Goal: Task Accomplishment & Management: Complete application form

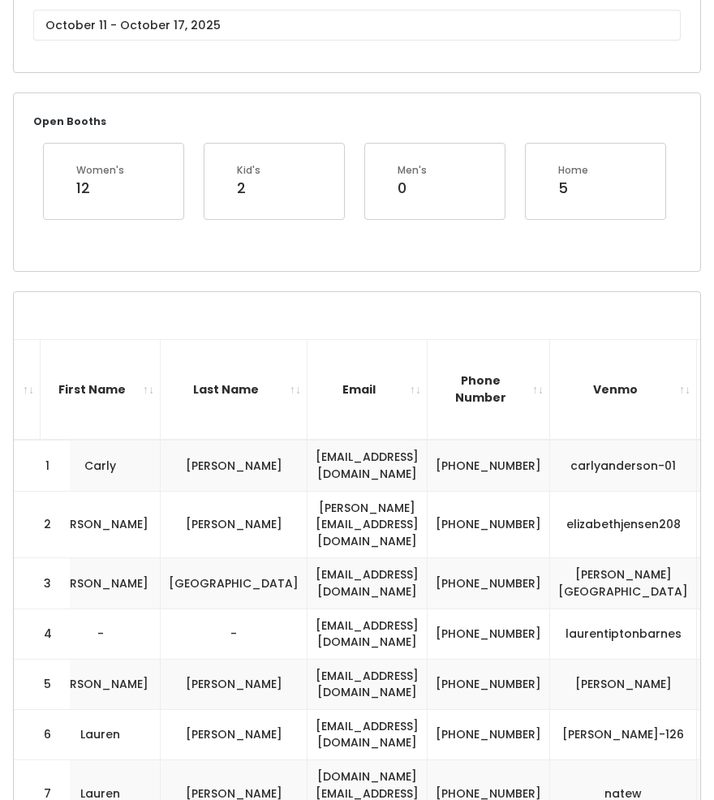
scroll to position [148, 0]
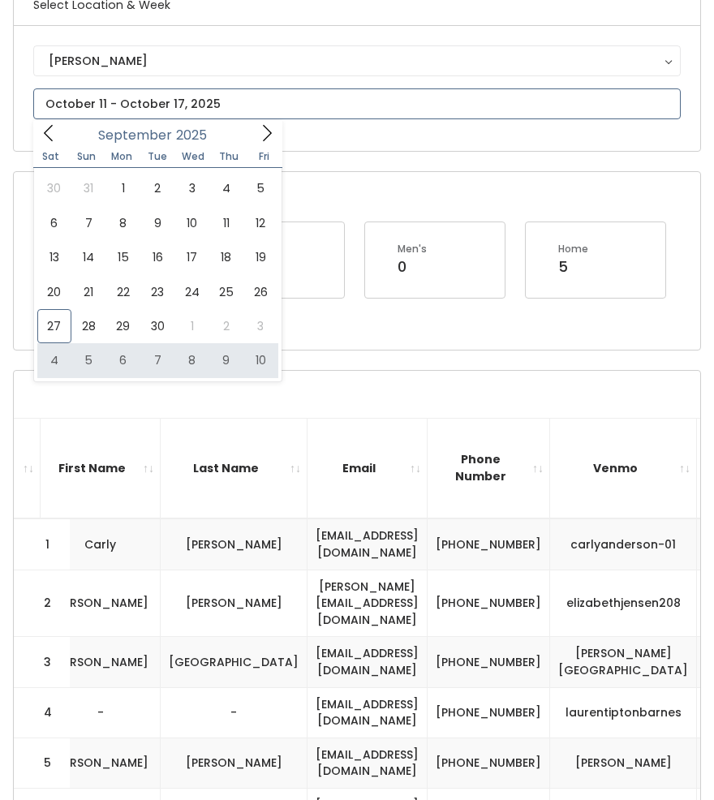
type input "October 4 to October 10"
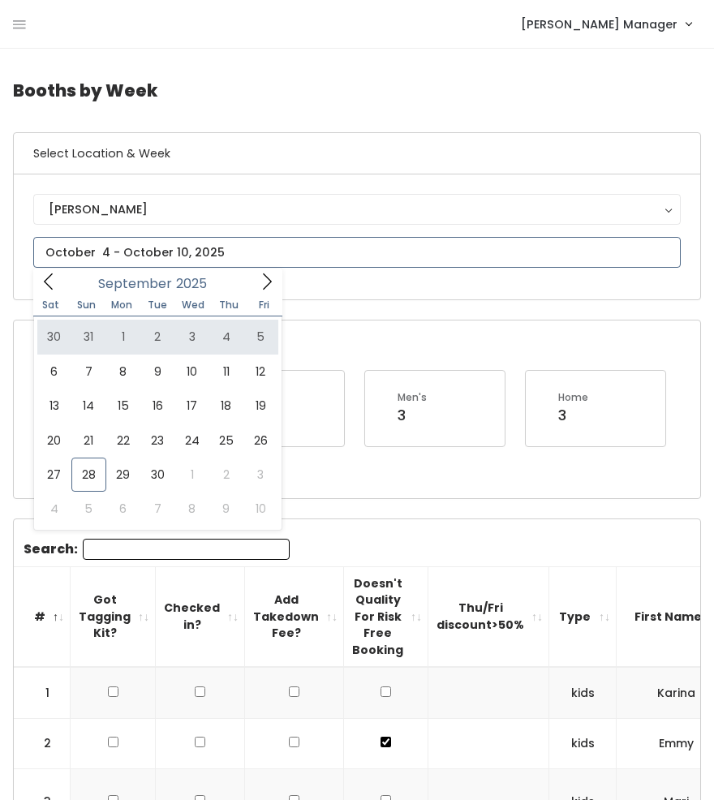
click at [263, 278] on icon at bounding box center [267, 282] width 18 height 18
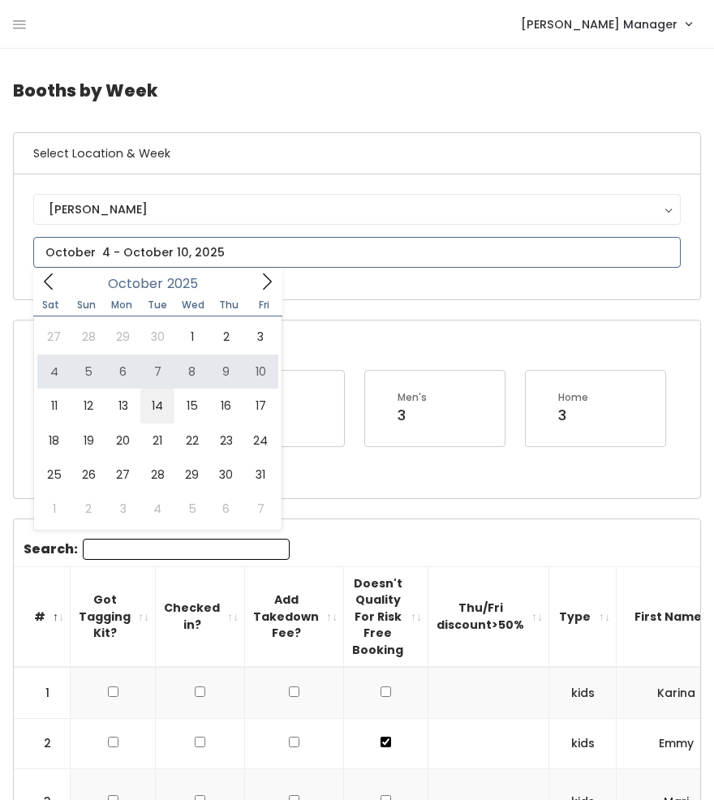
type input "October 11 to October 17"
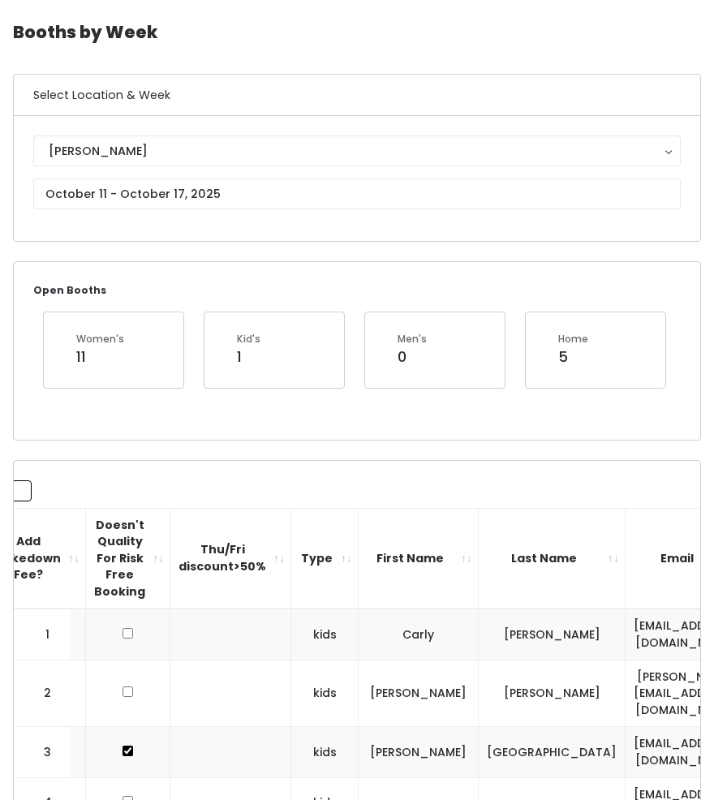
scroll to position [45, 0]
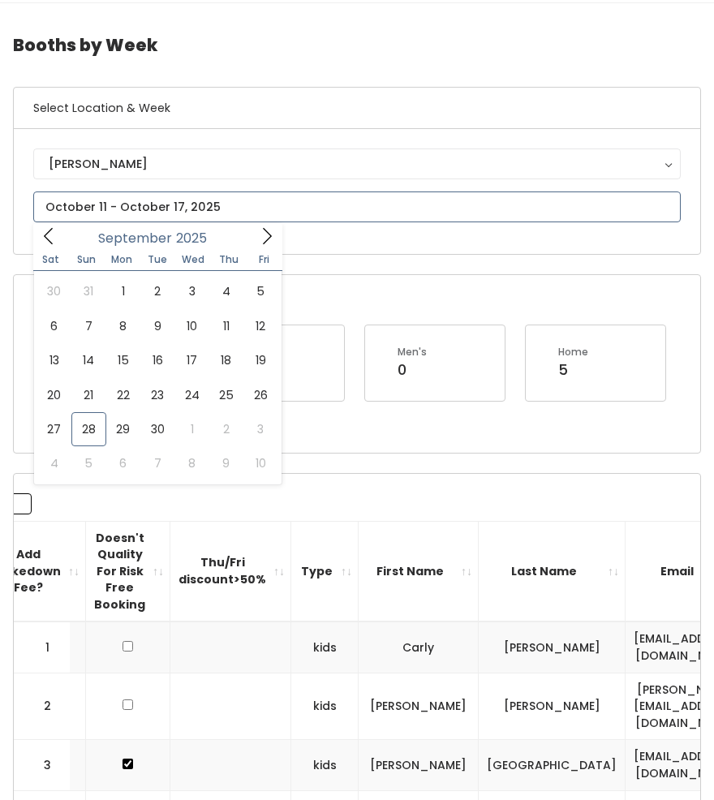
click at [264, 237] on icon at bounding box center [267, 236] width 18 height 18
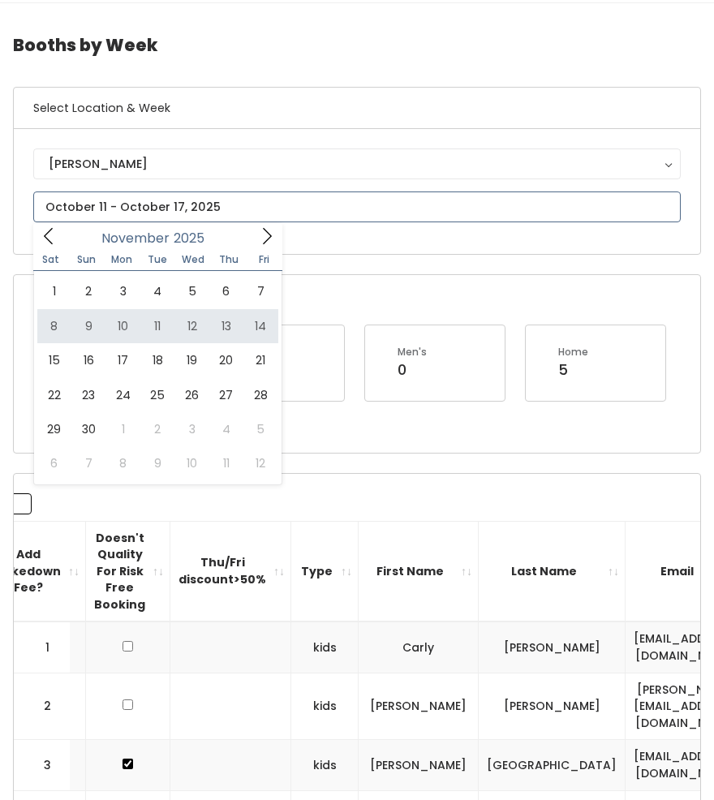
type input "[DATE] to [DATE]"
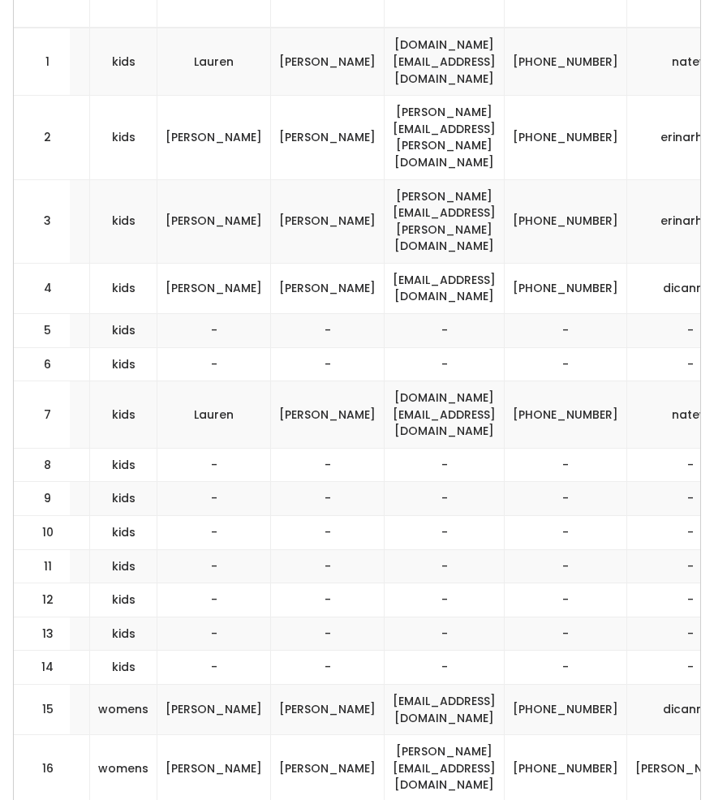
scroll to position [0, 460]
drag, startPoint x: 531, startPoint y: 326, endPoint x: 477, endPoint y: 305, distance: 58.3
click at [504, 381] on td "(949) 351-2595" at bounding box center [565, 414] width 122 height 67
copy td "(949) 351-2595"
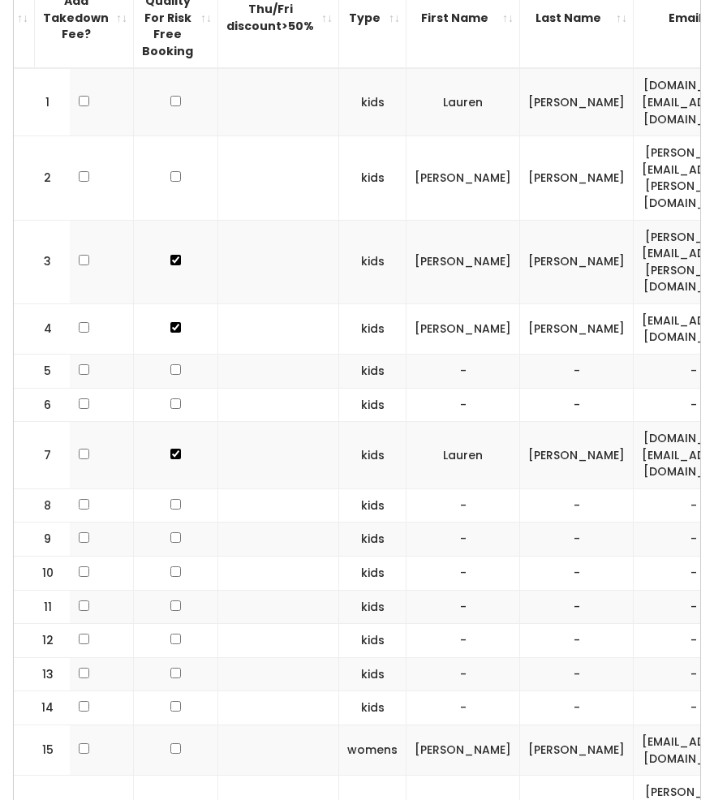
scroll to position [0, 479]
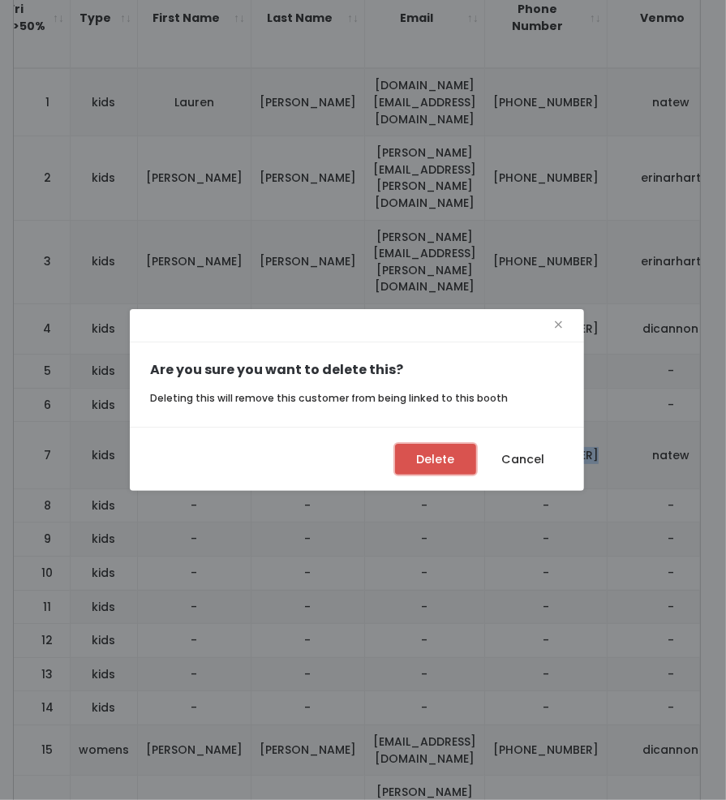
click at [446, 454] on button "Delete" at bounding box center [435, 459] width 81 height 31
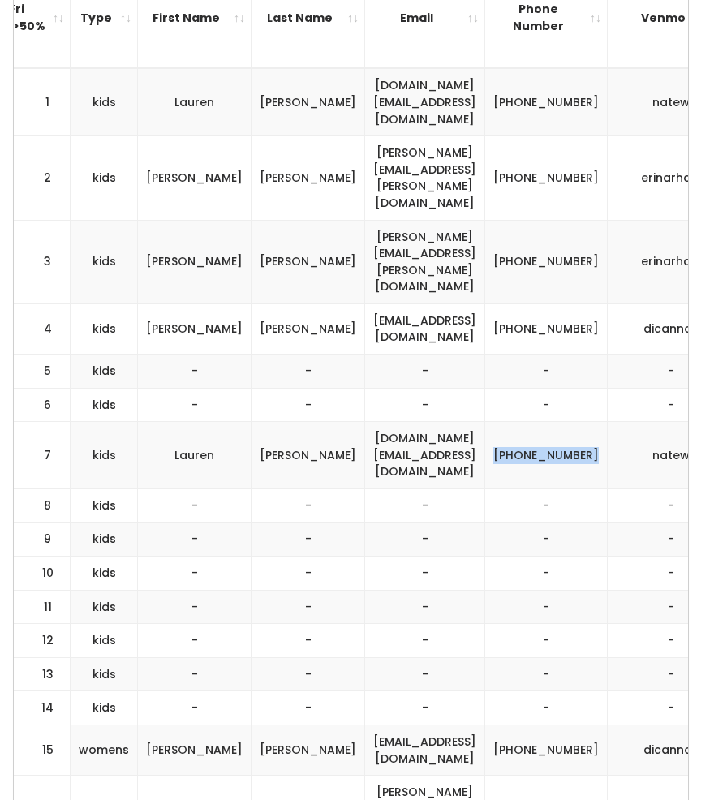
scroll to position [0, 466]
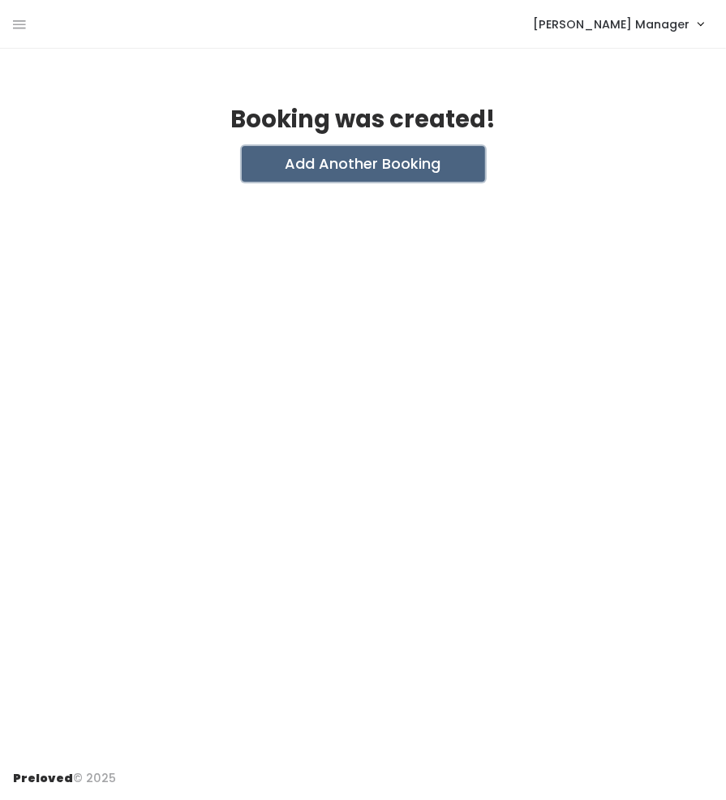
click at [387, 154] on button "Add Another Booking" at bounding box center [363, 164] width 243 height 36
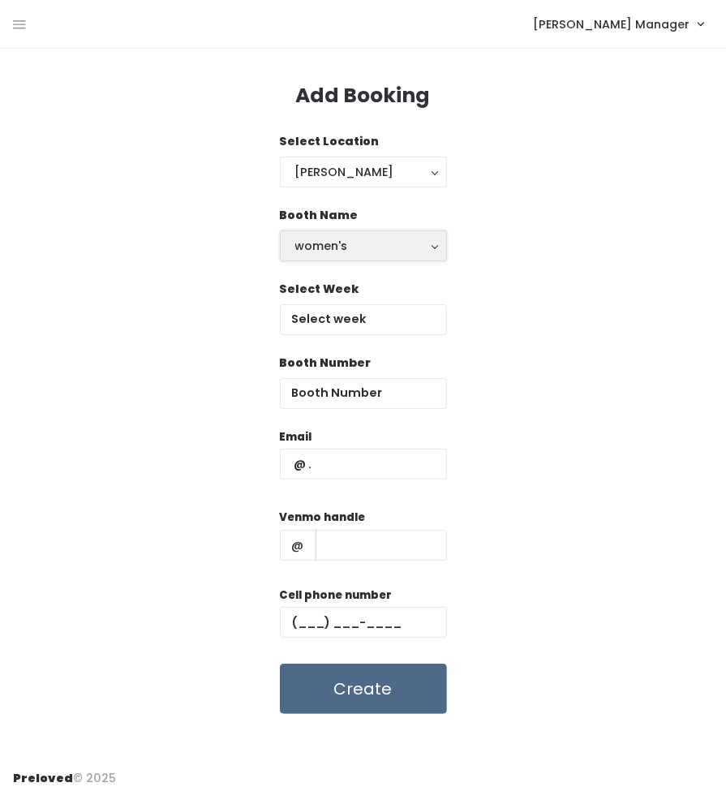
click at [357, 237] on div "women's" at bounding box center [363, 246] width 136 height 18
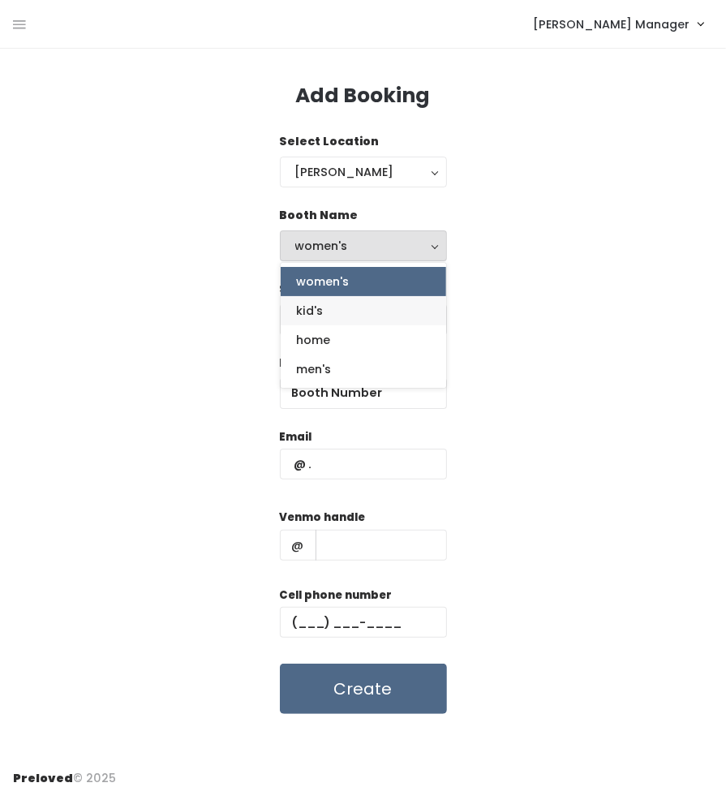
click at [353, 312] on link "kid's" at bounding box center [363, 310] width 165 height 29
select select "kids"
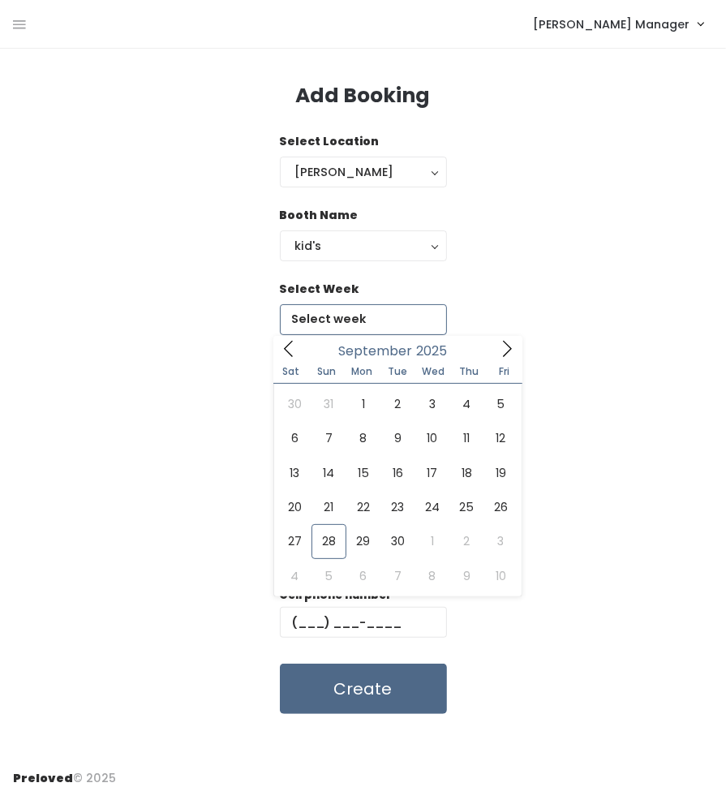
click at [346, 315] on input "text" at bounding box center [363, 319] width 167 height 31
click at [508, 354] on icon at bounding box center [507, 349] width 18 height 18
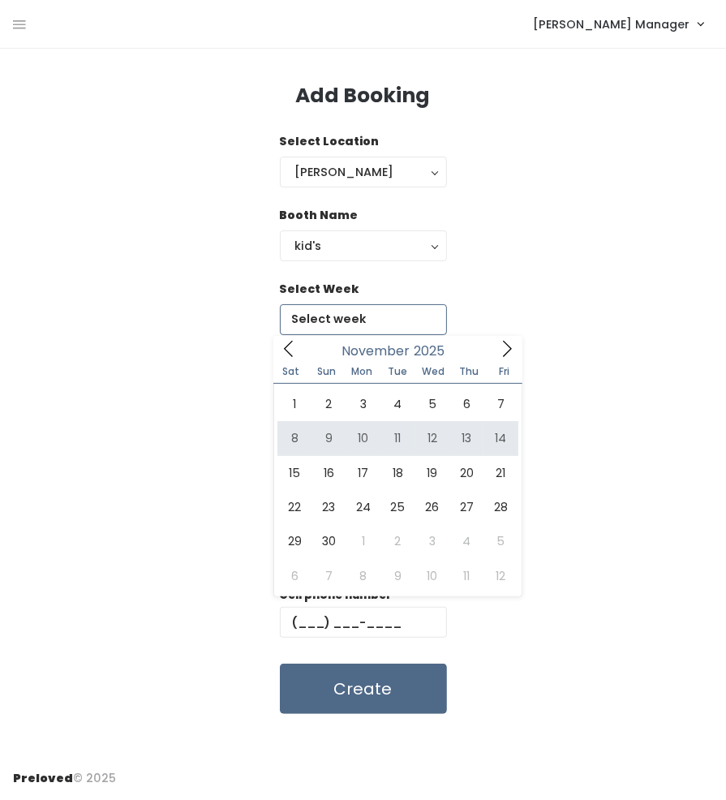
type input "November 8 to November 14"
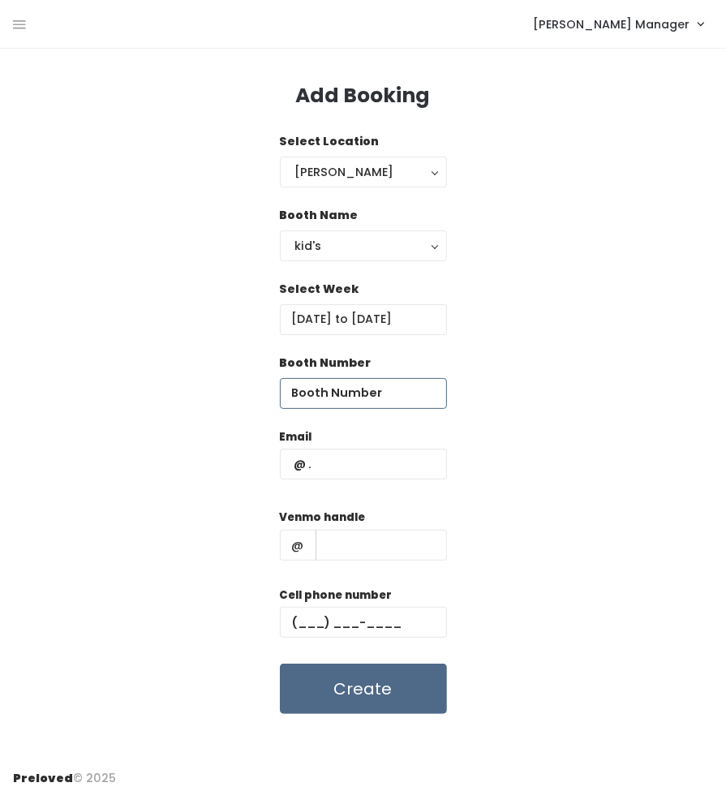
click at [387, 393] on input "number" at bounding box center [363, 393] width 167 height 31
type input "9"
click at [350, 470] on input "text" at bounding box center [363, 464] width 167 height 31
type input "[DOMAIN_NAME][EMAIL_ADDRESS][DOMAIN_NAME]"
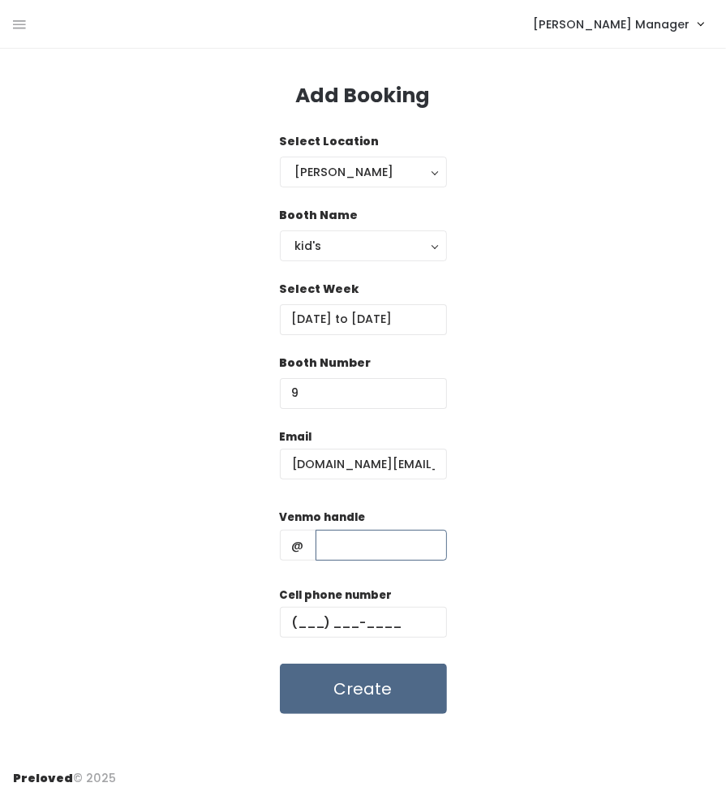
click at [393, 552] on input "text" at bounding box center [380, 545] width 131 height 31
type input "natew"
click at [363, 627] on input "text" at bounding box center [363, 622] width 167 height 31
click at [391, 630] on input "text" at bounding box center [363, 622] width 167 height 31
paste input "[PHONE_NUMBER]"
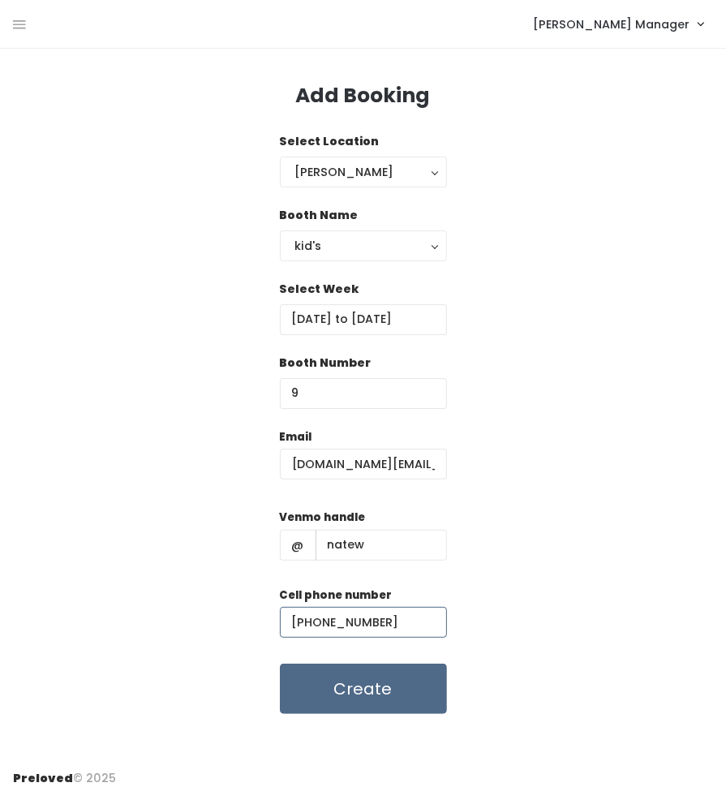
type input "(949) 351-2595"
click at [371, 685] on button "Create" at bounding box center [363, 688] width 167 height 50
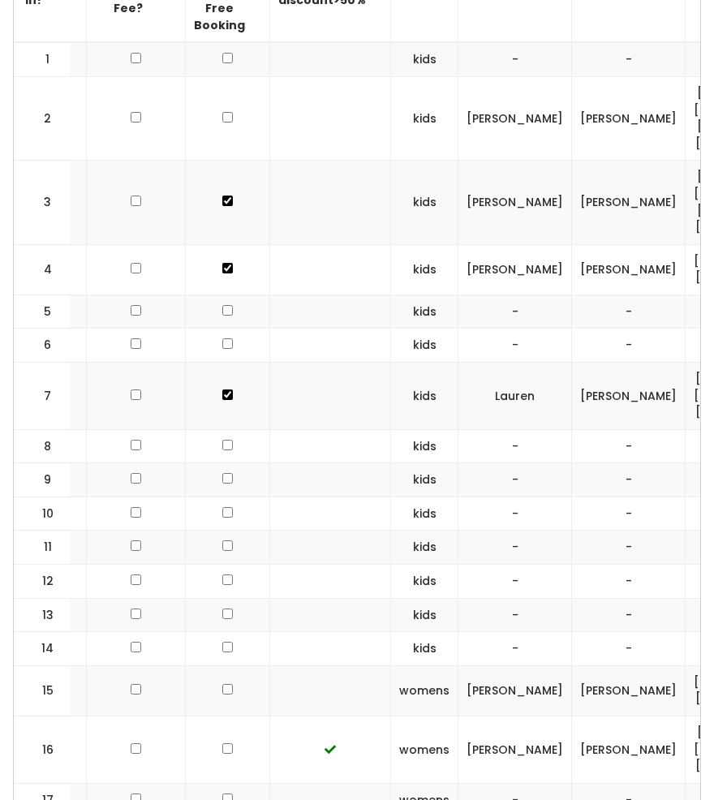
scroll to position [0, 255]
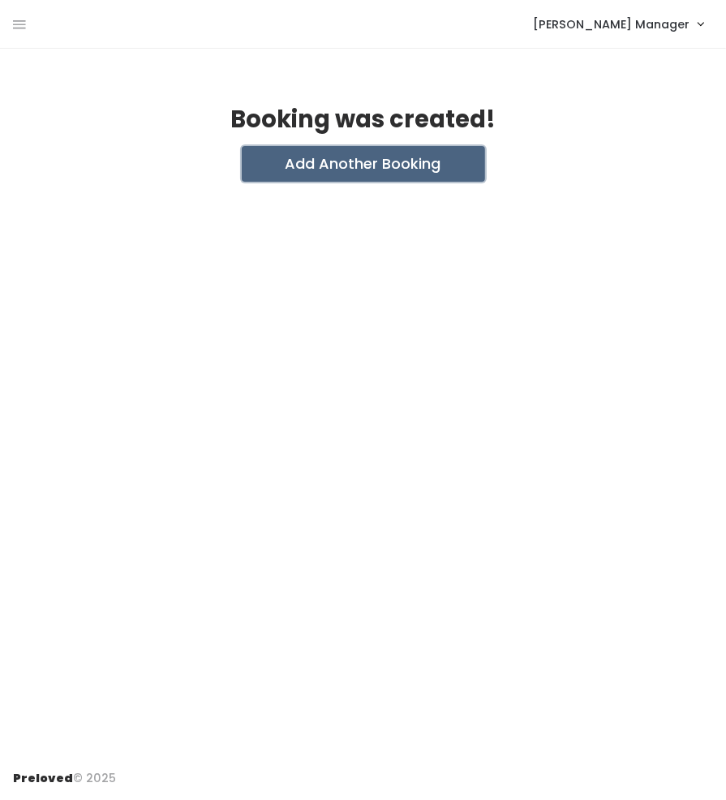
click at [386, 165] on button "Add Another Booking" at bounding box center [363, 164] width 243 height 36
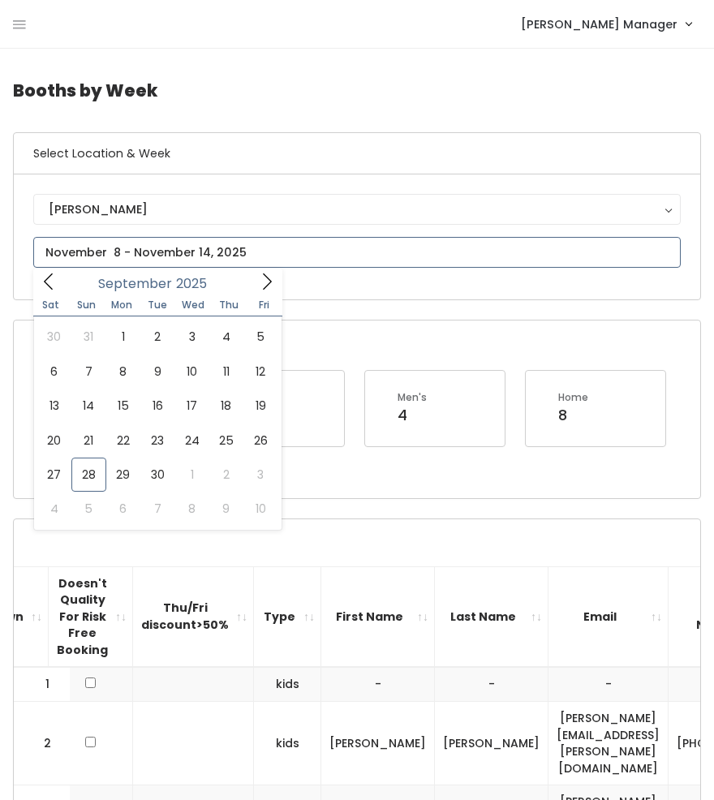
click at [129, 239] on input "text" at bounding box center [356, 252] width 647 height 31
click at [256, 281] on span at bounding box center [266, 280] width 31 height 25
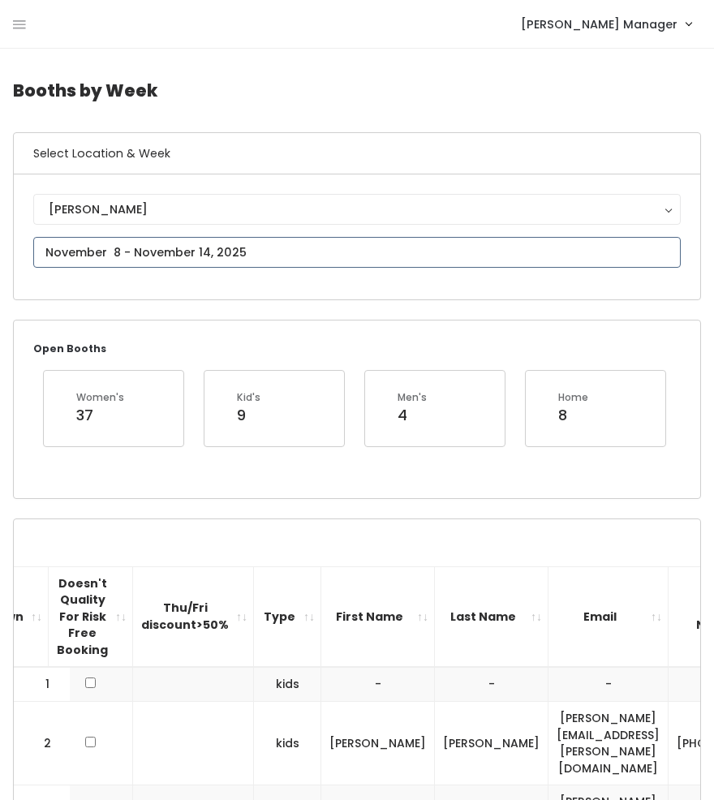
type input "October 11 to October 17"
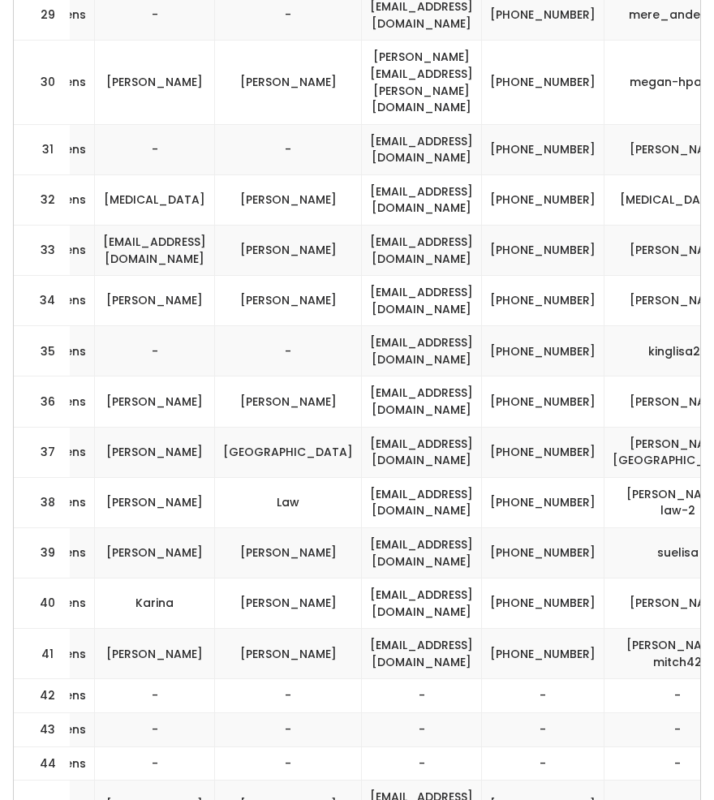
scroll to position [2269, 0]
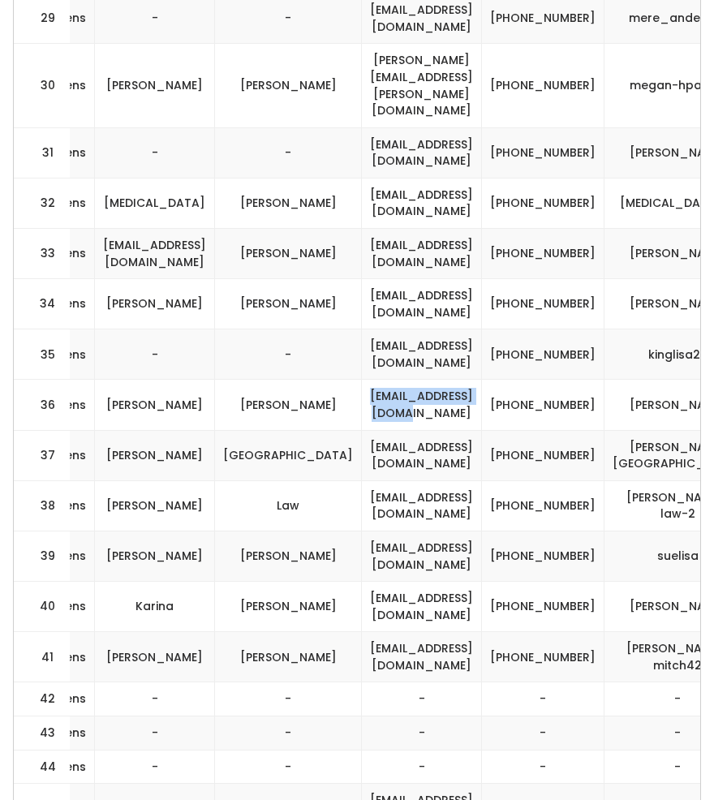
drag, startPoint x: 528, startPoint y: 165, endPoint x: 380, endPoint y: 161, distance: 148.5
click at [380, 380] on td "s.annparry@gmail.com" at bounding box center [422, 405] width 120 height 50
copy td "s.annparry@gmail.com"
drag, startPoint x: 613, startPoint y: 170, endPoint x: 561, endPoint y: 153, distance: 54.6
click at [561, 380] on td "(801) 450-5249" at bounding box center [543, 405] width 122 height 50
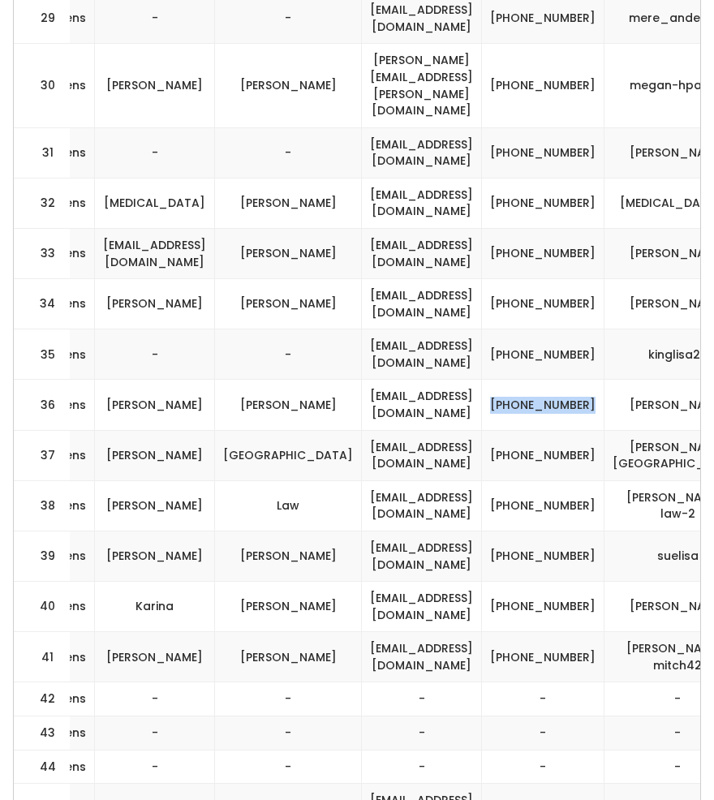
copy td "(801) 450-5249"
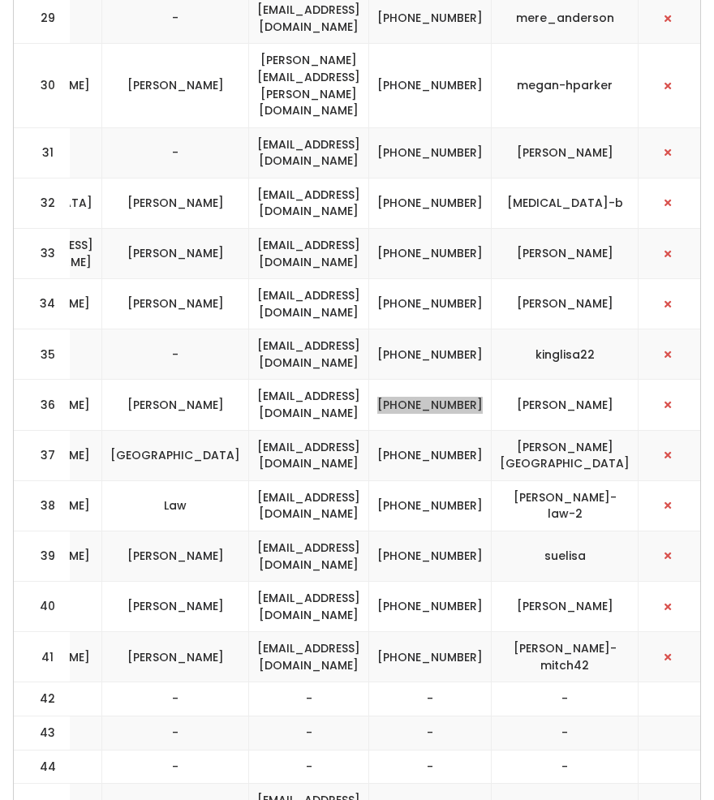
scroll to position [0, 635]
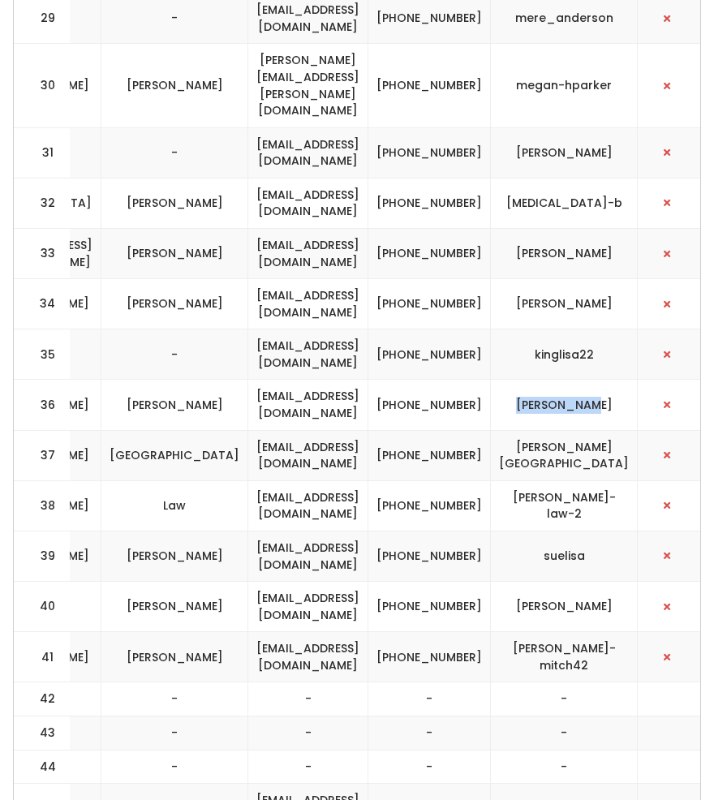
drag, startPoint x: 629, startPoint y: 164, endPoint x: 546, endPoint y: 163, distance: 83.5
click at [546, 380] on td "stacy-parry" at bounding box center [564, 405] width 147 height 50
copy td "stacy-parry"
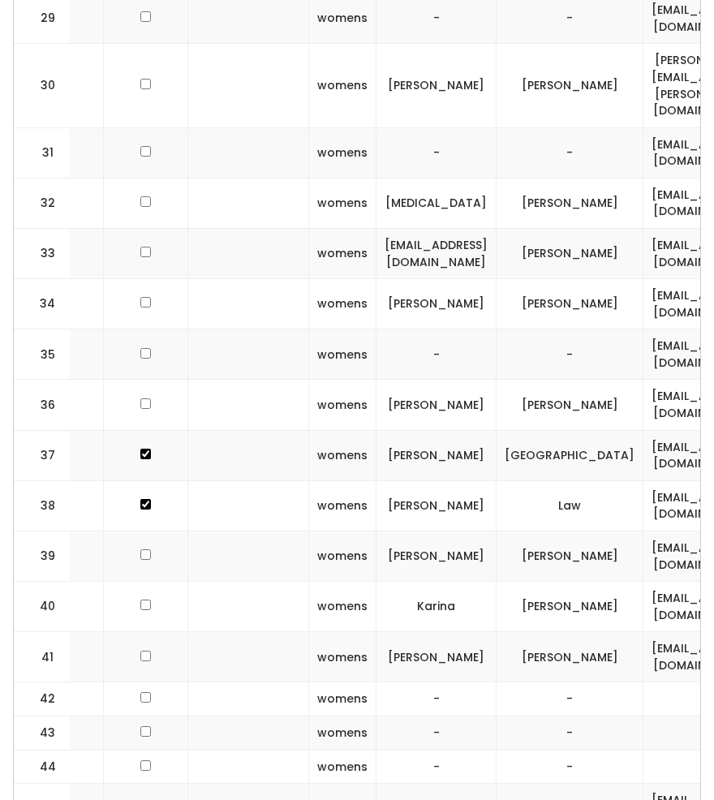
scroll to position [0, 240]
click at [140, 726] on input "checkbox" at bounding box center [145, 731] width 11 height 11
checkbox input "true"
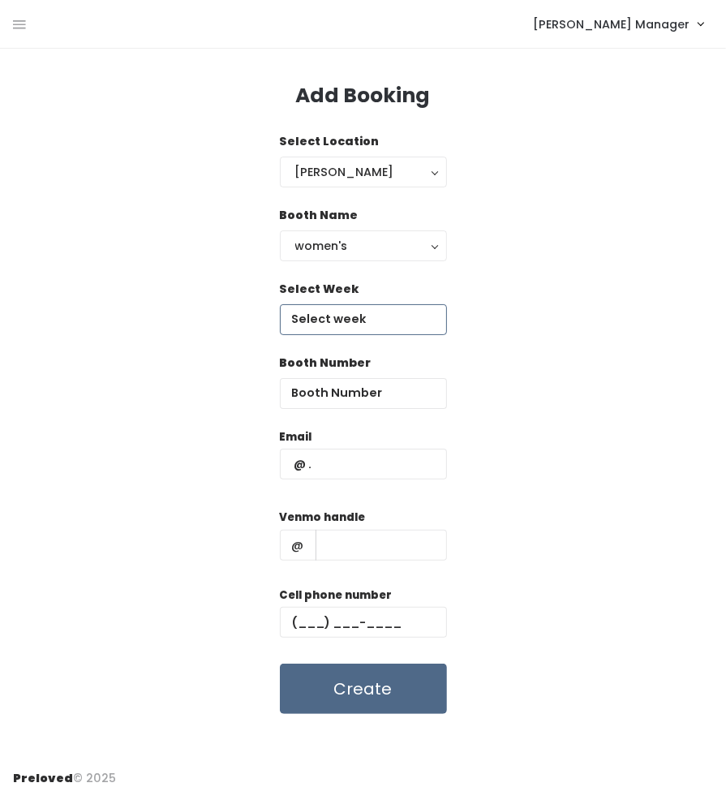
click at [342, 315] on input "text" at bounding box center [363, 319] width 167 height 31
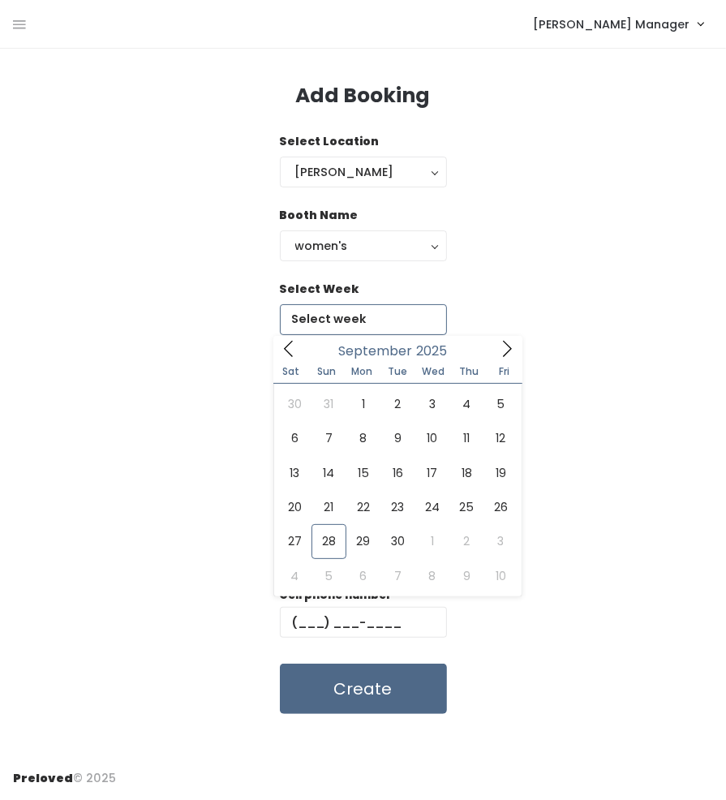
click at [496, 353] on span at bounding box center [506, 348] width 31 height 25
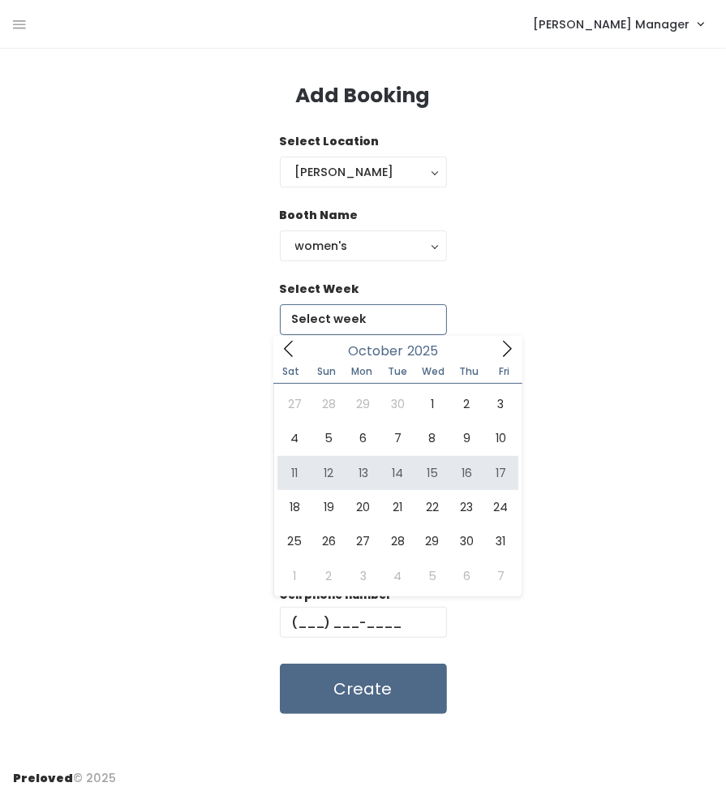
type input "[DATE] to [DATE]"
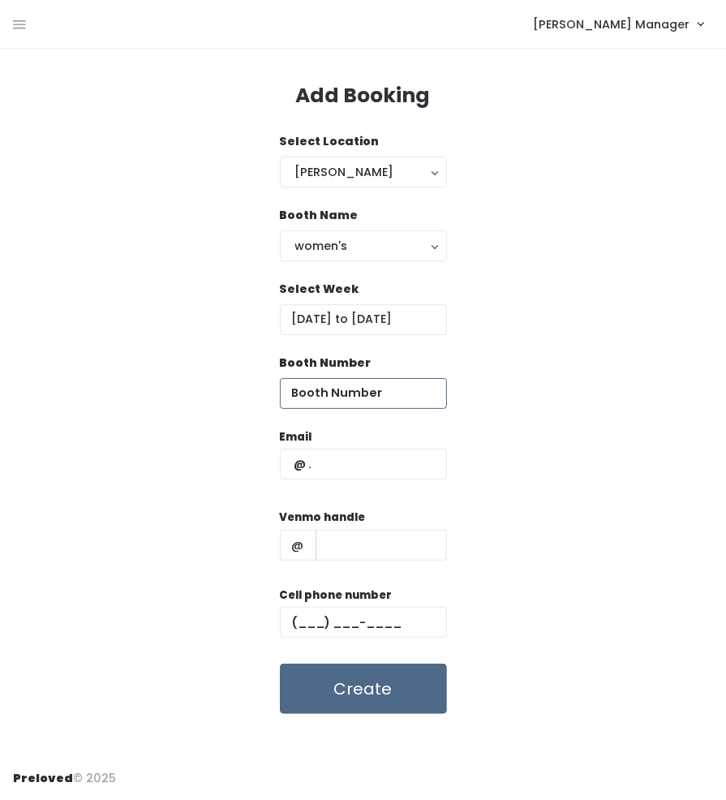
click at [312, 399] on input "number" at bounding box center [363, 393] width 167 height 31
type input "43"
click at [370, 461] on input "text" at bounding box center [363, 464] width 167 height 31
paste input "[EMAIL_ADDRESS][DOMAIN_NAME]"
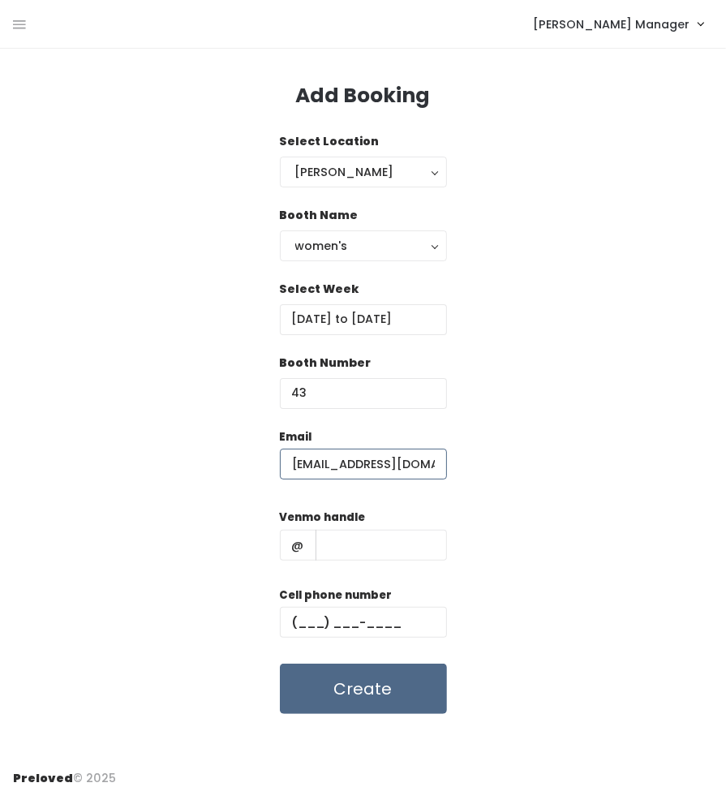
type input "[EMAIL_ADDRESS][DOMAIN_NAME]"
click at [415, 621] on input "text" at bounding box center [363, 622] width 167 height 31
paste input "[PHONE_NUMBER]"
type input "[PHONE_NUMBER]"
click at [411, 541] on input "text" at bounding box center [380, 545] width 131 height 31
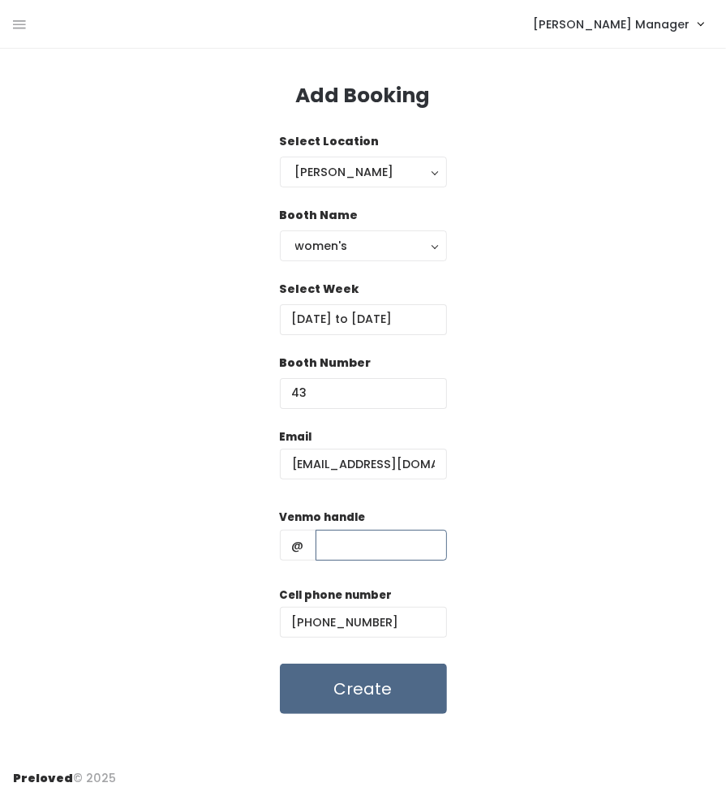
paste input "[PERSON_NAME]"
type input "[PERSON_NAME]"
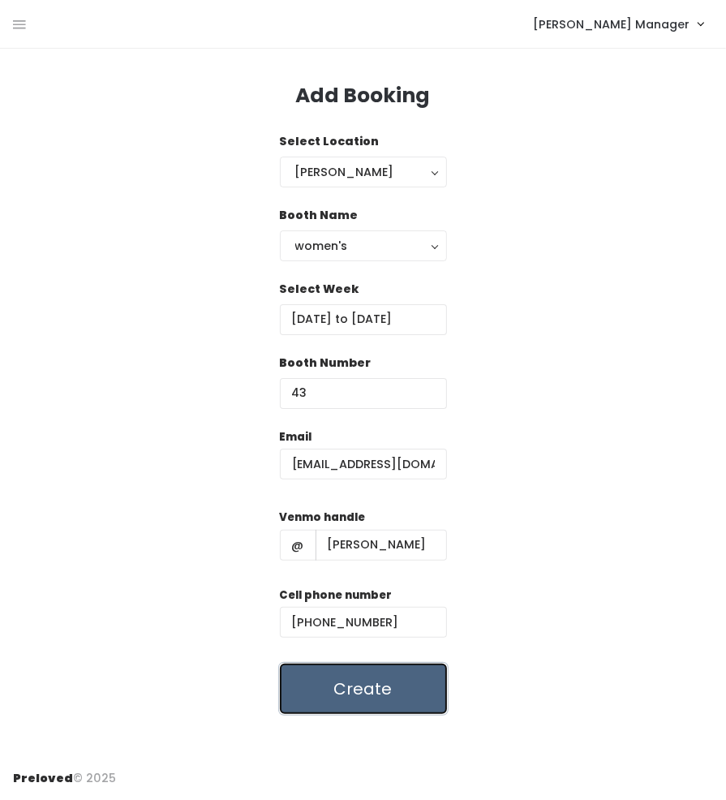
click at [343, 676] on button "Create" at bounding box center [363, 688] width 167 height 50
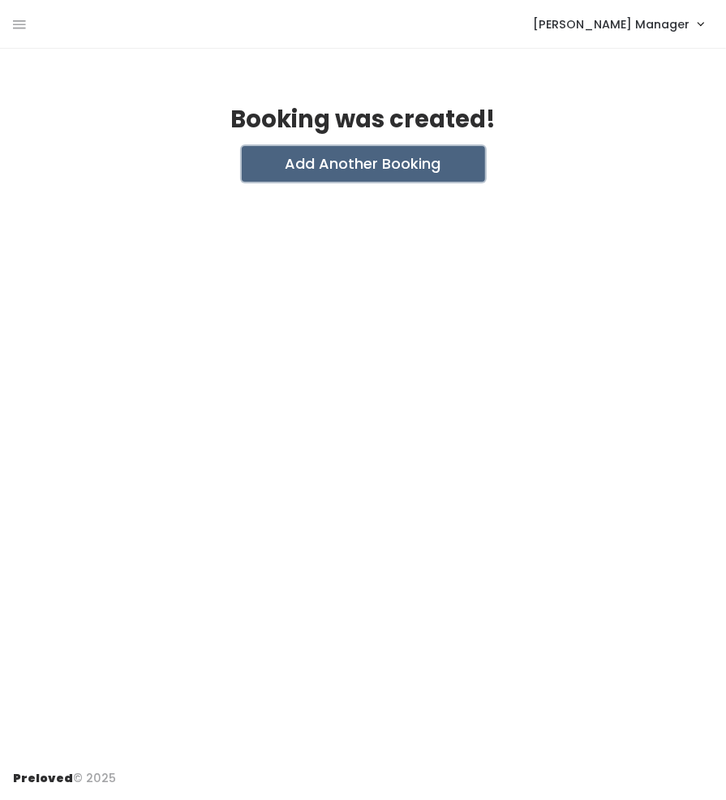
click at [358, 167] on button "Add Another Booking" at bounding box center [363, 164] width 243 height 36
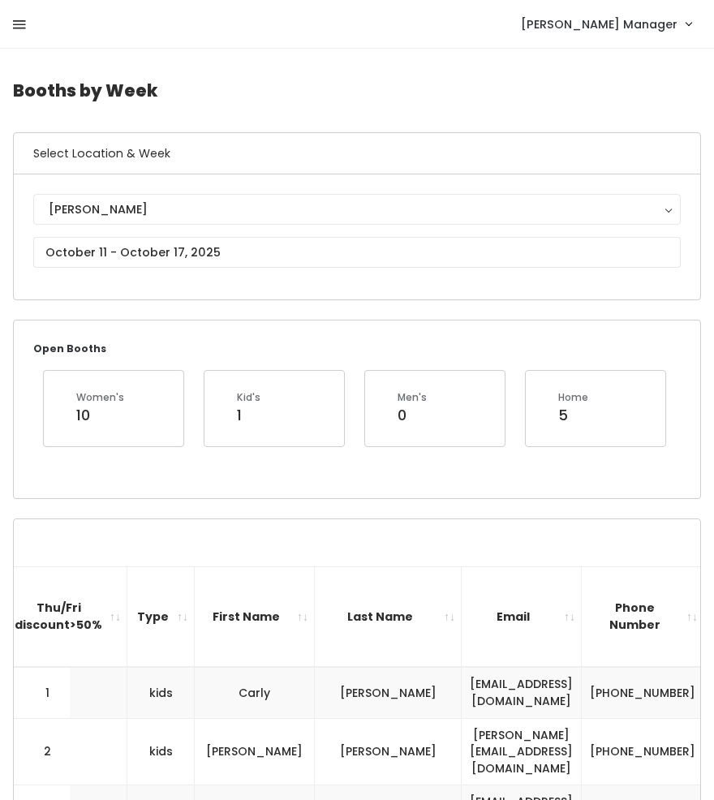
click at [15, 21] on icon at bounding box center [19, 25] width 13 height 15
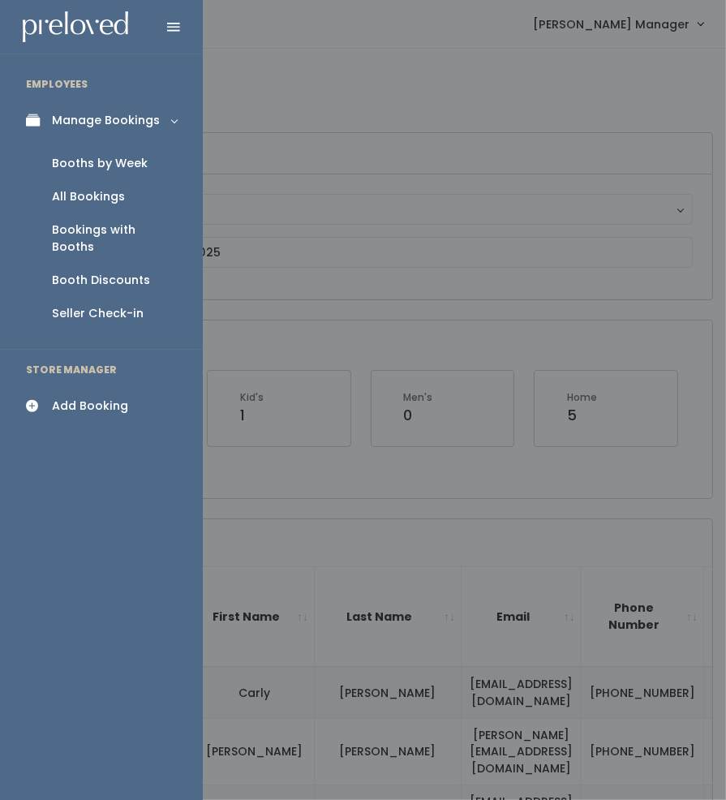
click at [126, 190] on link "All Bookings" at bounding box center [101, 196] width 203 height 33
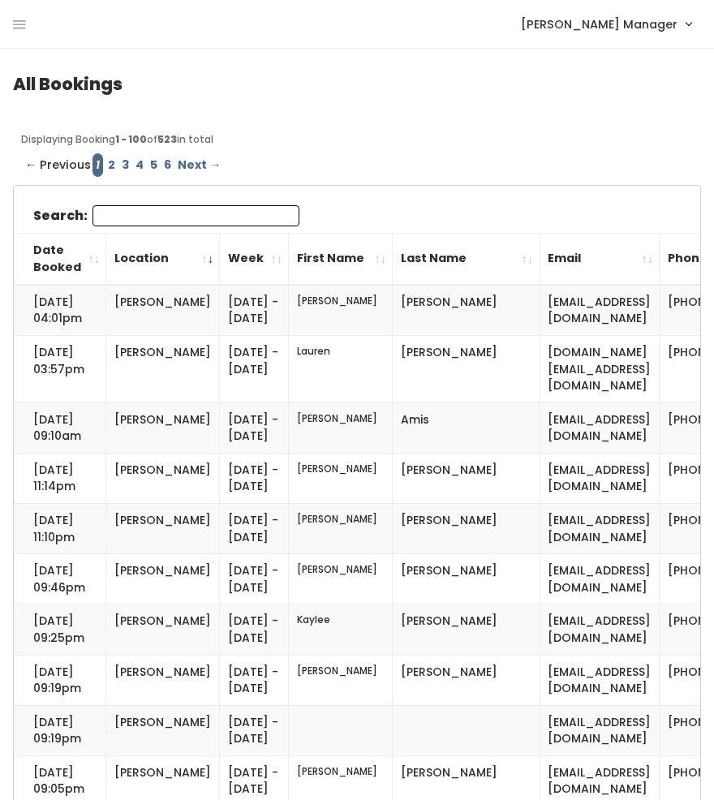
click at [28, 25] on div "[PERSON_NAME] Manager Admin Home My bookings Account settings Logout" at bounding box center [360, 23] width 694 height 35
click at [16, 20] on icon at bounding box center [19, 25] width 13 height 15
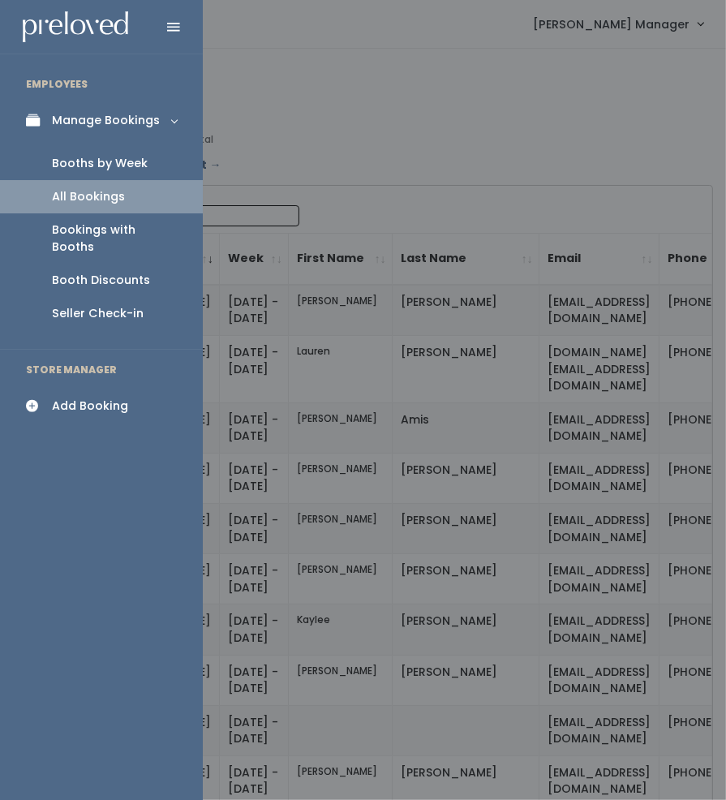
click at [63, 157] on div "Booths by Week" at bounding box center [100, 163] width 96 height 17
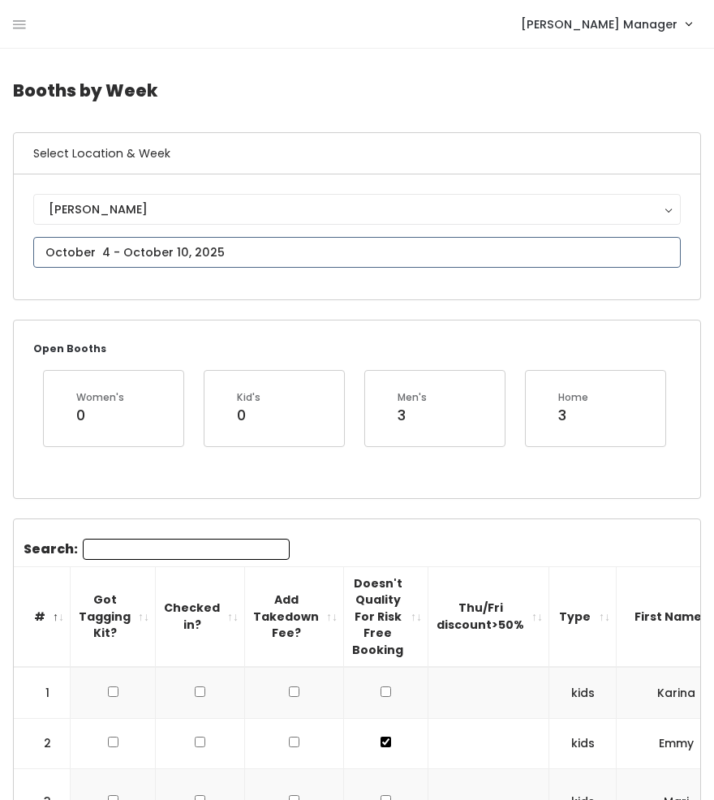
click at [101, 252] on input "text" at bounding box center [356, 252] width 647 height 31
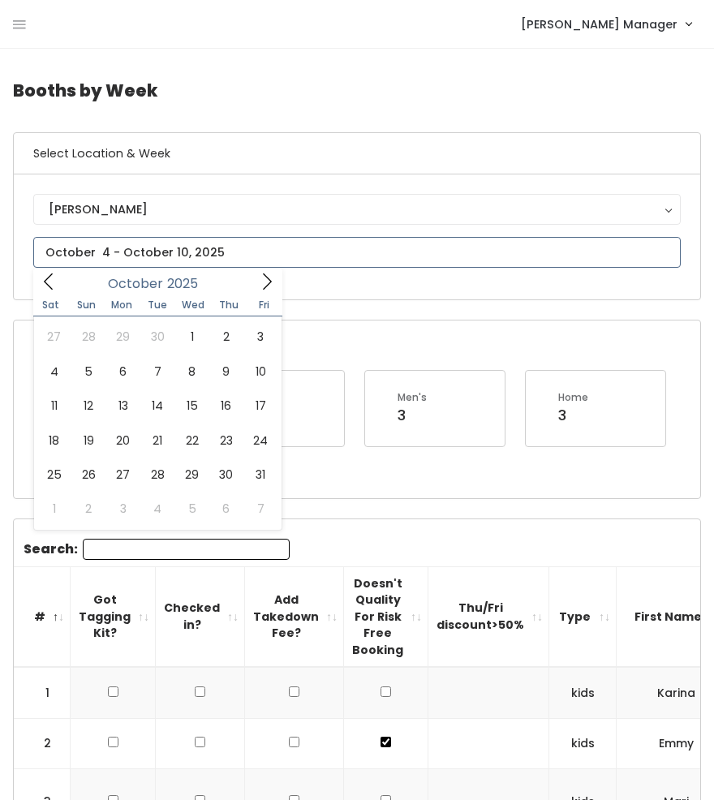
click at [263, 281] on icon at bounding box center [267, 282] width 18 height 18
type input "[DATE] to [DATE]"
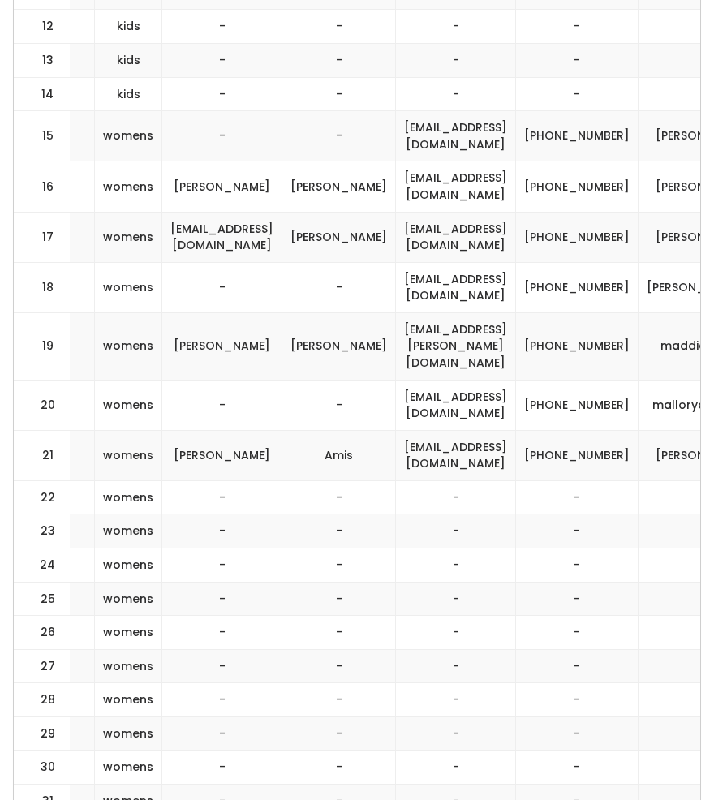
scroll to position [1174, 0]
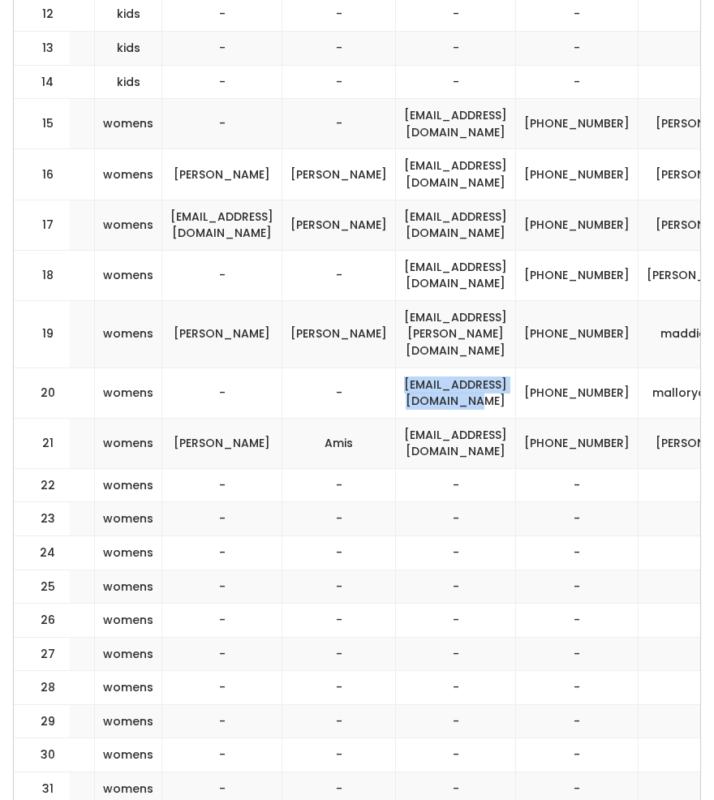
drag, startPoint x: 586, startPoint y: 299, endPoint x: 406, endPoint y: 293, distance: 180.2
click at [406, 367] on td "[EMAIL_ADDRESS][DOMAIN_NAME]" at bounding box center [456, 392] width 120 height 50
copy td "[EMAIL_ADDRESS][DOMAIN_NAME]"
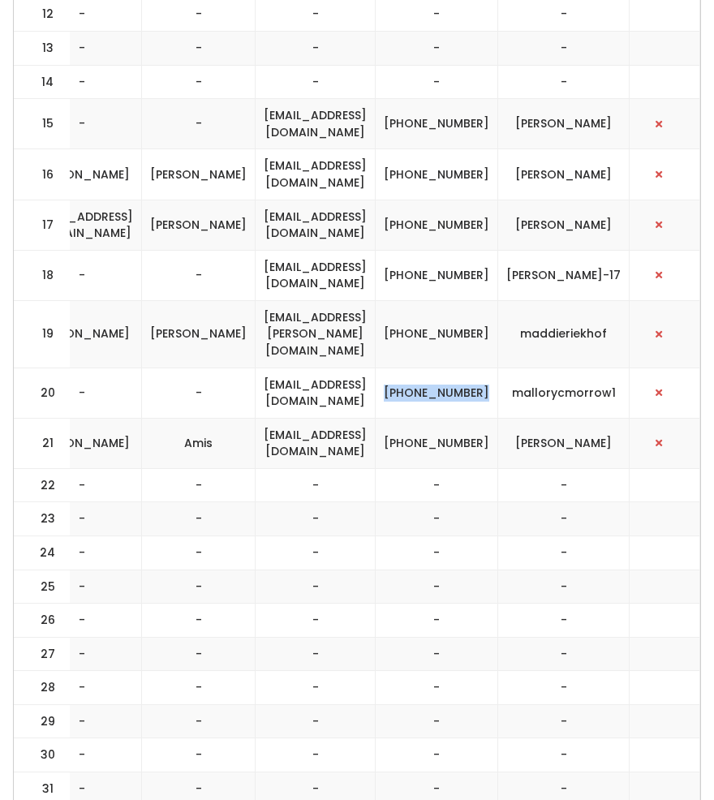
drag, startPoint x: 496, startPoint y: 312, endPoint x: 438, endPoint y: 290, distance: 62.7
click at [438, 367] on td "(678) 634-3117" at bounding box center [437, 392] width 122 height 50
copy td "(678) 634-3117"
click at [629, 367] on td "mallorycmorrow1" at bounding box center [563, 392] width 131 height 50
drag, startPoint x: 630, startPoint y: 303, endPoint x: 517, endPoint y: 298, distance: 113.6
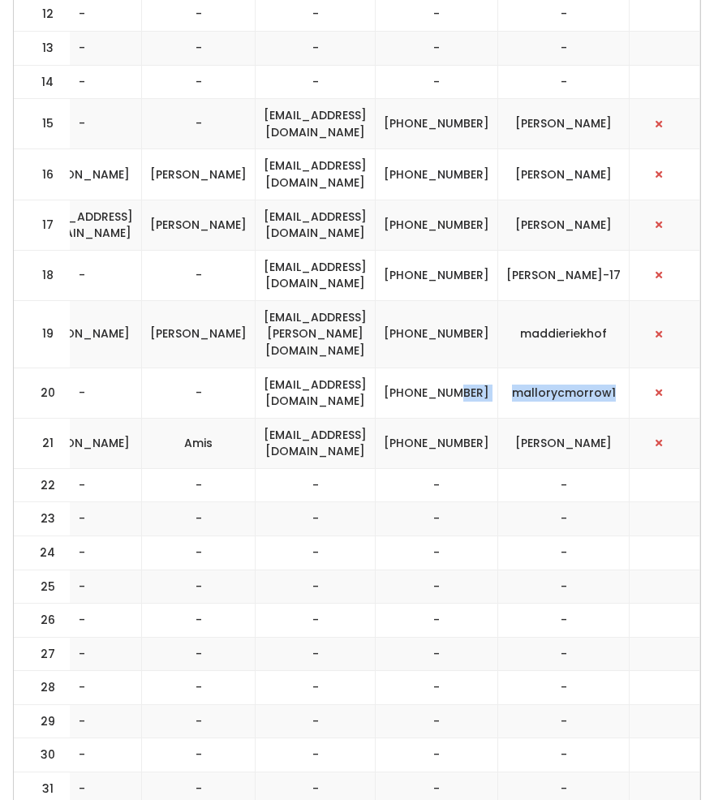
click at [517, 367] on tr "20 womens - - mallorymatheny@icloud.com (678) 634-3117 mallorycmorrow1" at bounding box center [59, 392] width 1281 height 50
click at [498, 367] on td "(678) 634-3117" at bounding box center [437, 392] width 122 height 50
drag, startPoint x: 632, startPoint y: 303, endPoint x: 526, endPoint y: 307, distance: 105.5
click at [526, 367] on td "mallorycmorrow1" at bounding box center [563, 392] width 131 height 50
copy td "mallorycmorrow1"
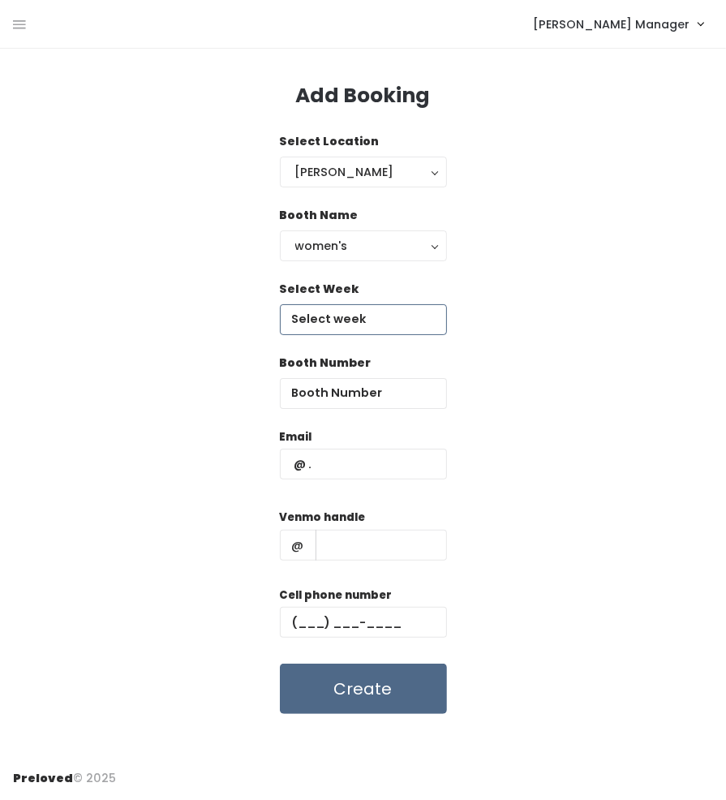
click at [323, 324] on input "text" at bounding box center [363, 319] width 167 height 31
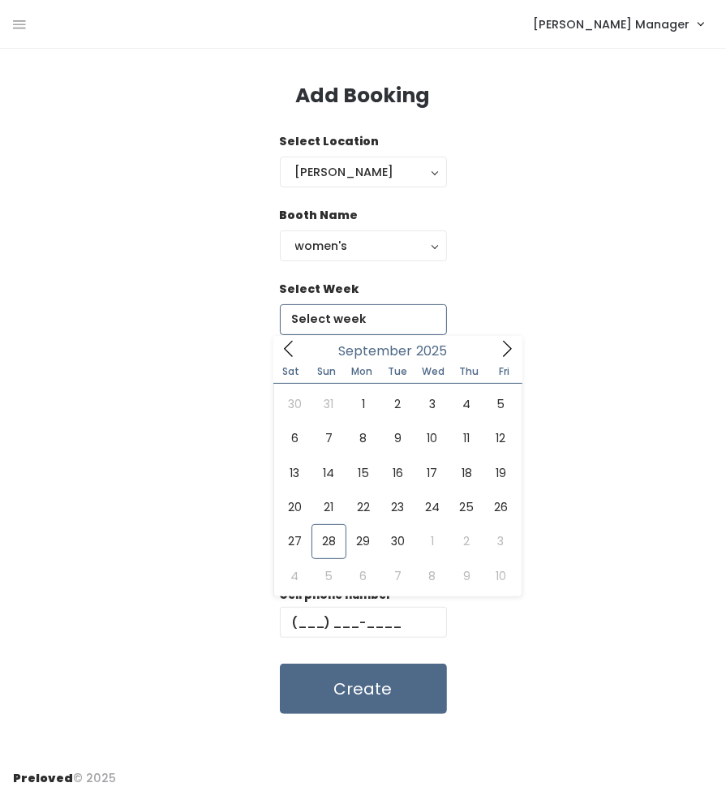
click at [494, 349] on span at bounding box center [506, 348] width 31 height 25
click at [289, 351] on icon at bounding box center [289, 349] width 18 height 18
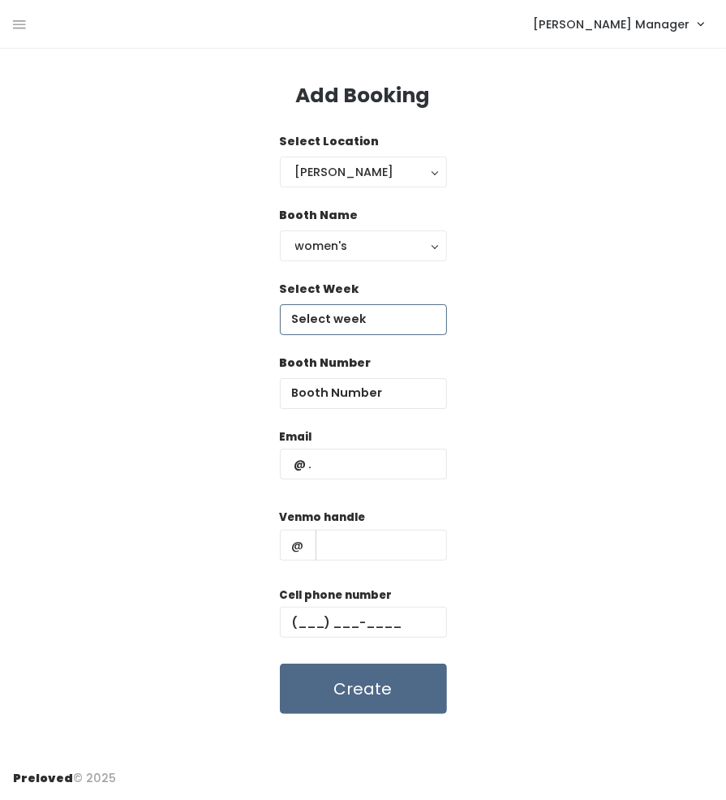
type input "October 25 to October 31"
click at [349, 392] on input "number" at bounding box center [363, 393] width 167 height 31
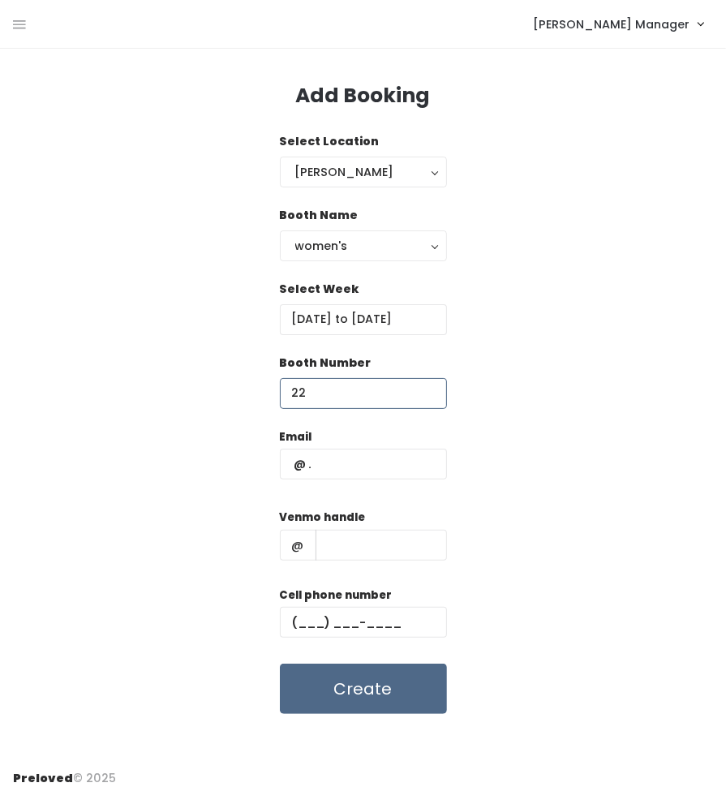
type input "22"
click at [399, 464] on input "text" at bounding box center [363, 464] width 167 height 31
paste input "[EMAIL_ADDRESS][DOMAIN_NAME]"
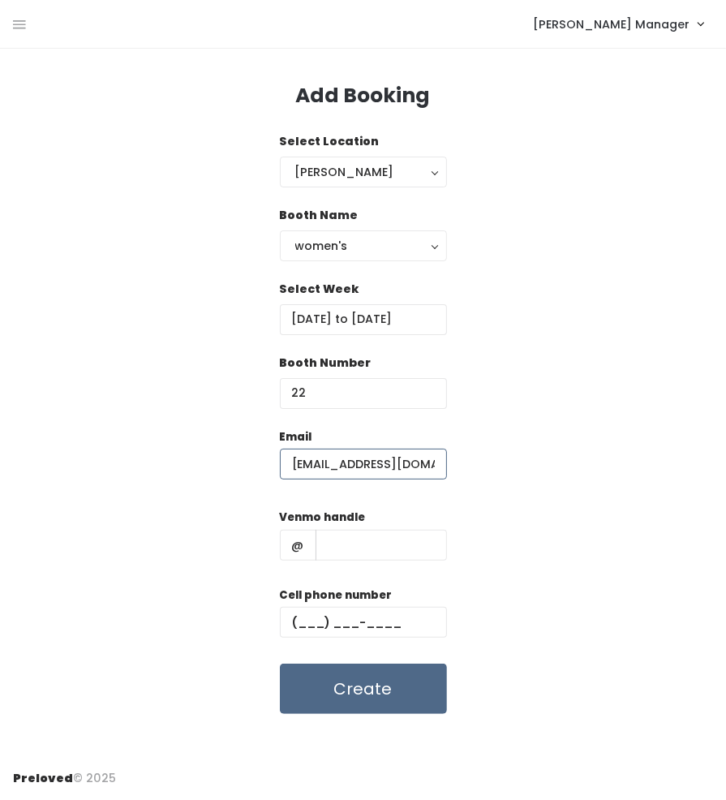
scroll to position [0, 31]
type input "[EMAIL_ADDRESS][DOMAIN_NAME]"
click at [417, 623] on input "text" at bounding box center [363, 622] width 167 height 31
paste input "[PHONE_NUMBER]"
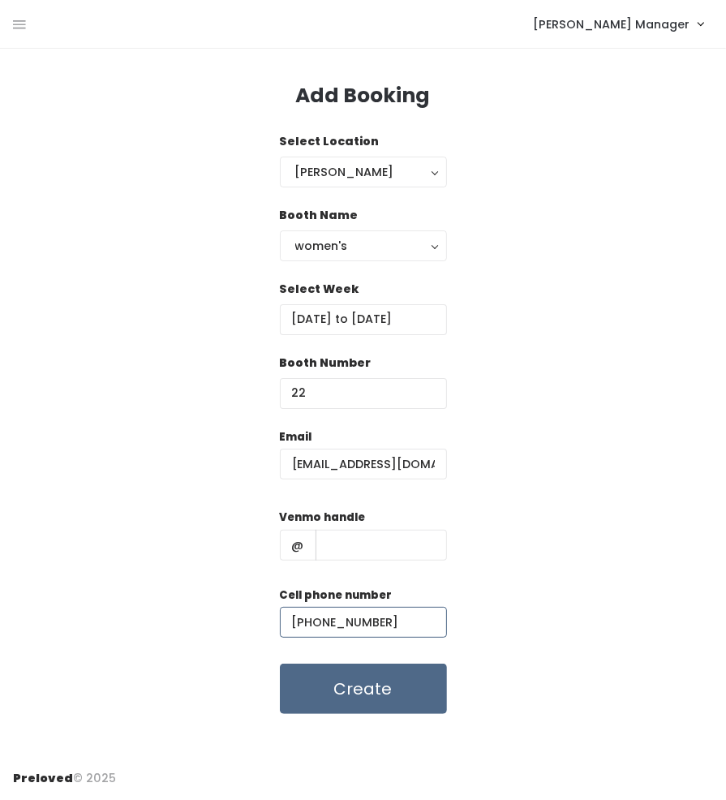
type input "[PHONE_NUMBER]"
click at [424, 543] on input "text" at bounding box center [380, 545] width 131 height 31
paste input "mallorycmorrow1"
type input "mallorycmorrow1"
click at [509, 498] on div "Email mallorymatheny@icloud.com Venmo handle @ mallorycmorrow1 Cell phone numbe…" at bounding box center [363, 571] width 700 height 286
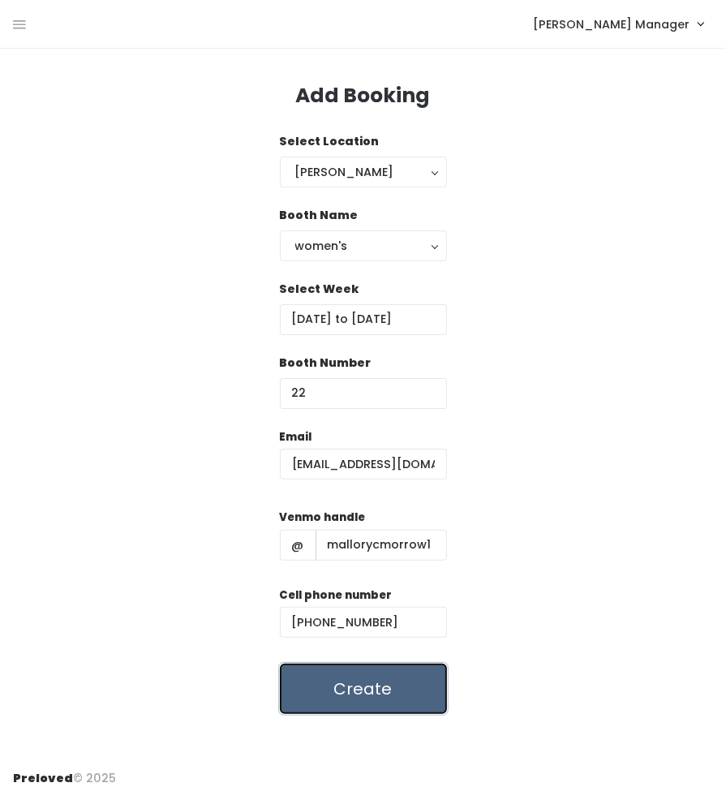
click at [397, 698] on button "Create" at bounding box center [363, 688] width 167 height 50
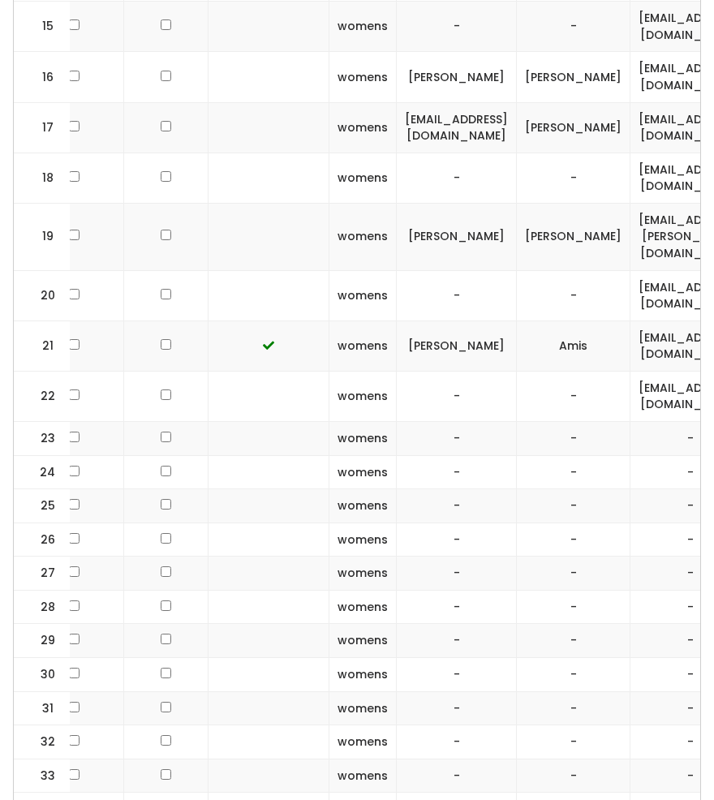
scroll to position [0, 191]
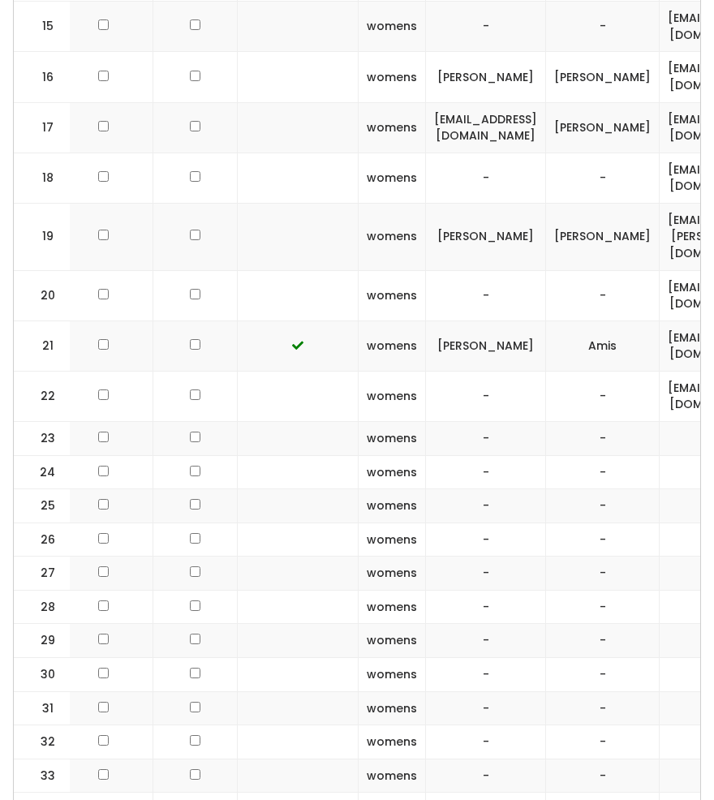
click at [190, 389] on input "checkbox" at bounding box center [195, 394] width 11 height 11
checkbox input "true"
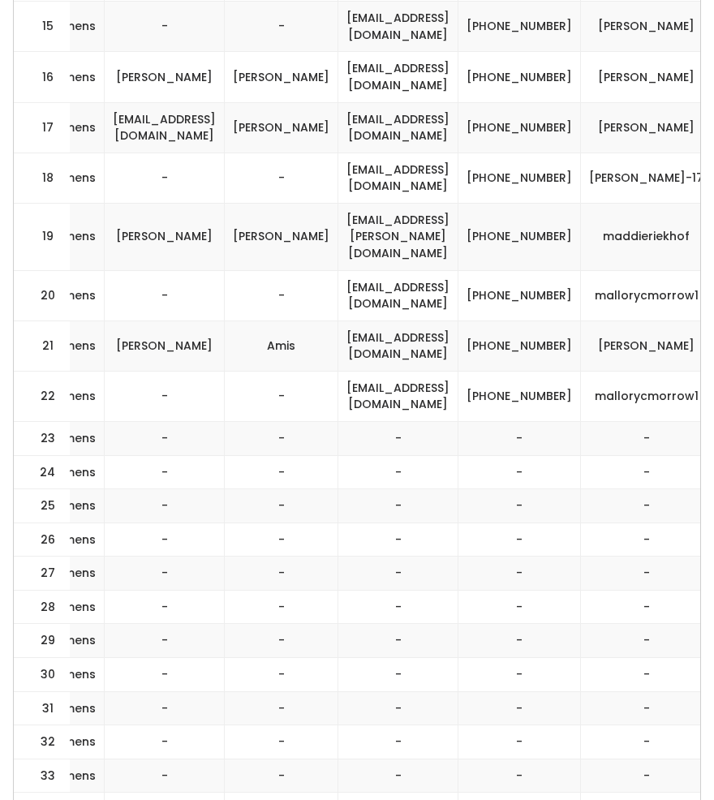
scroll to position [0, 612]
